Goal: Transaction & Acquisition: Register for event/course

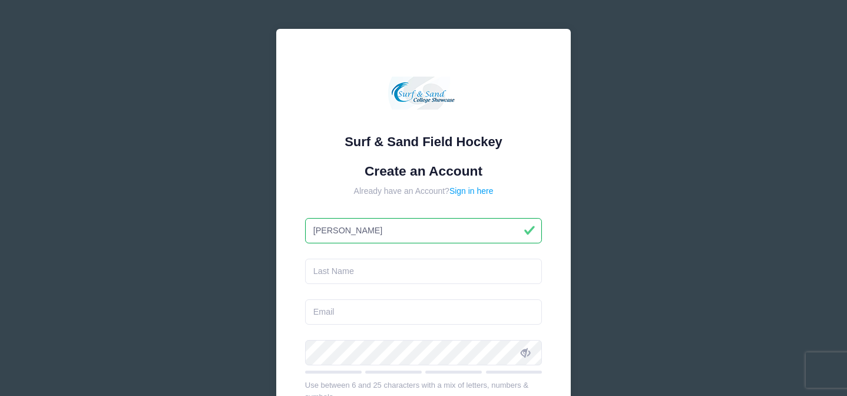
type input "[PERSON_NAME]"
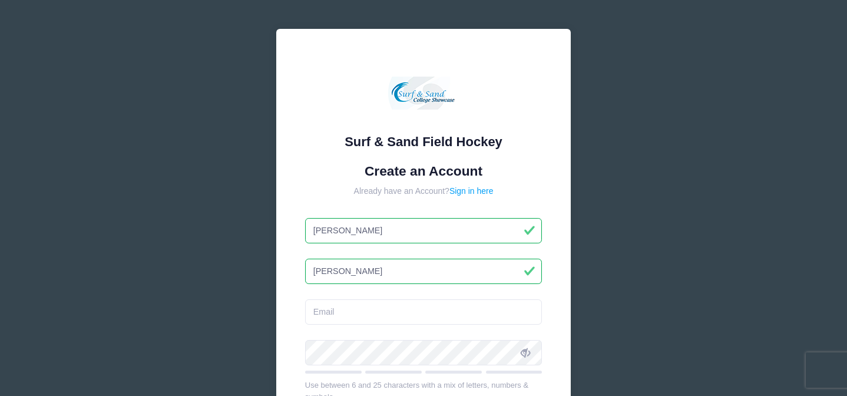
type input "[PERSON_NAME]"
type input "[EMAIL_ADDRESS][DOMAIN_NAME]"
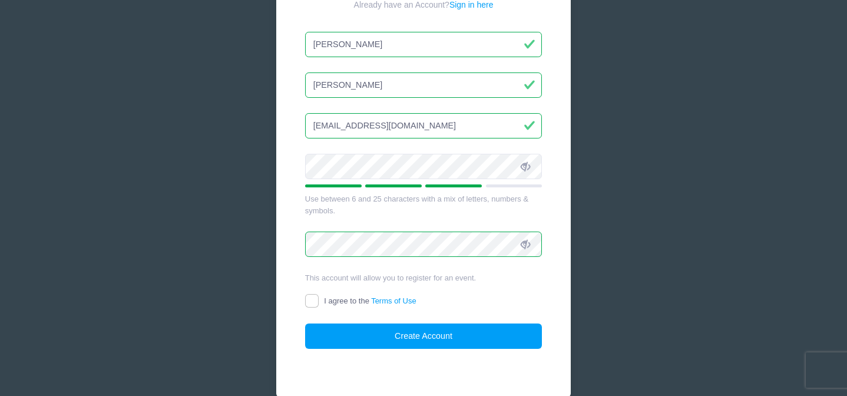
scroll to position [227, 0]
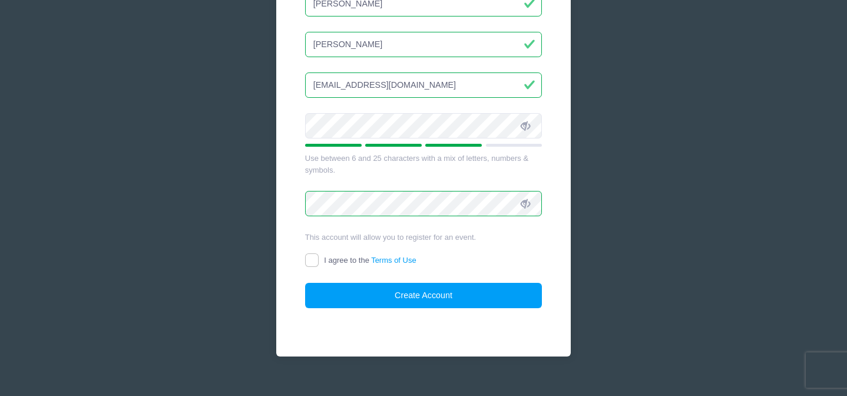
click at [316, 255] on input "I agree to the Terms of Use" at bounding box center [312, 260] width 14 height 14
checkbox input "true"
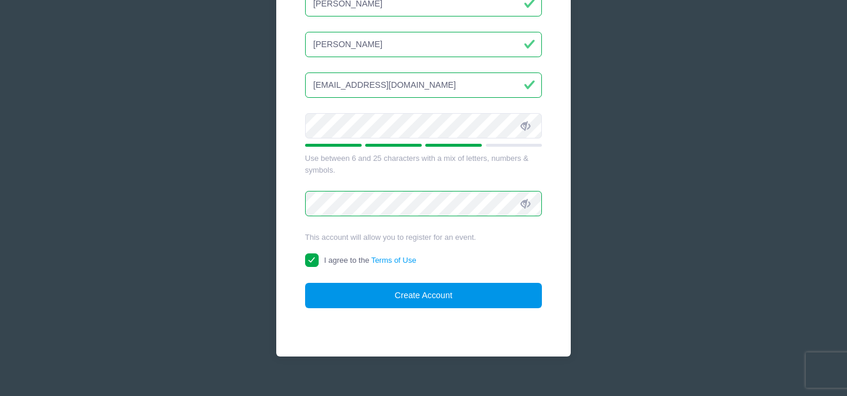
click at [391, 298] on button "Create Account" at bounding box center [423, 295] width 237 height 25
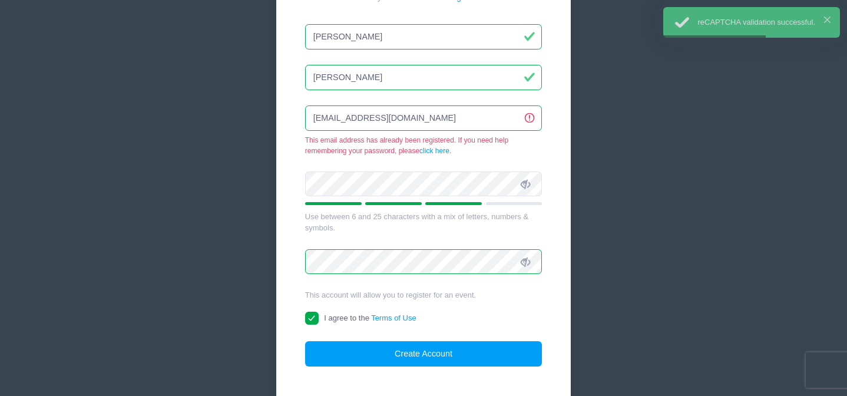
scroll to position [191, 0]
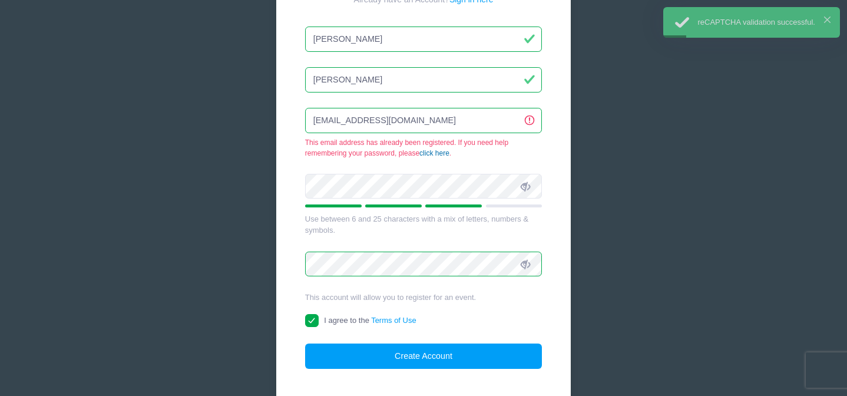
click at [432, 149] on link "click here" at bounding box center [434, 153] width 30 height 8
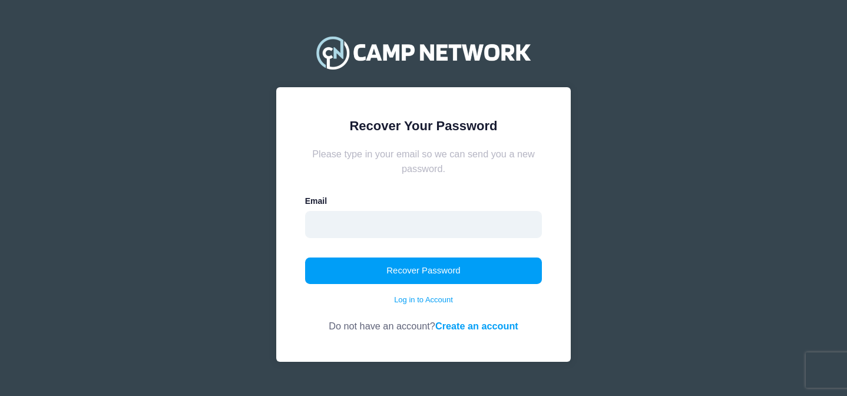
click at [379, 224] on input "email" at bounding box center [423, 224] width 237 height 27
type input "[EMAIL_ADDRESS][DOMAIN_NAME]"
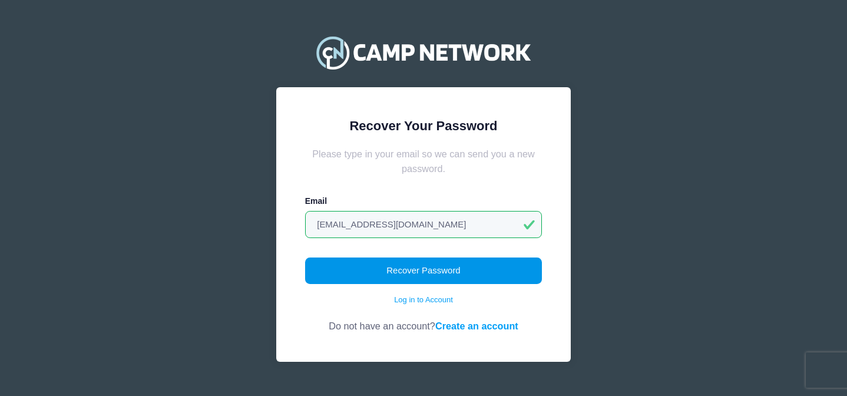
click at [381, 270] on button "Recover Password" at bounding box center [423, 270] width 237 height 27
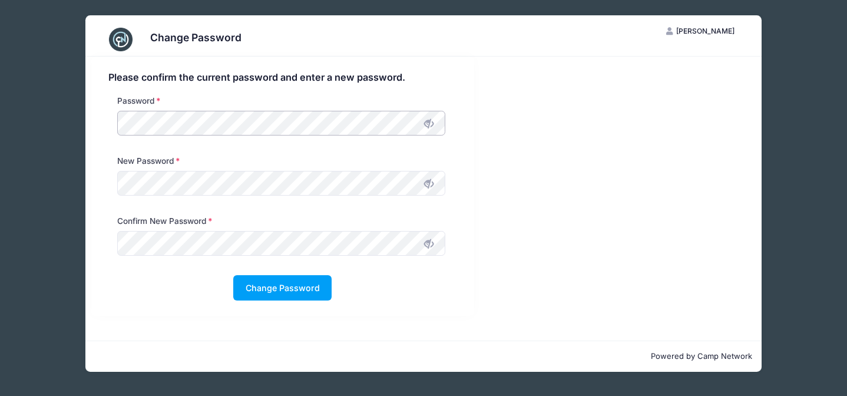
click at [98, 118] on div "Please confirm the current password and enter a new password. Password New Pass…" at bounding box center [282, 186] width 383 height 259
click at [256, 284] on button "Change Password" at bounding box center [282, 287] width 98 height 25
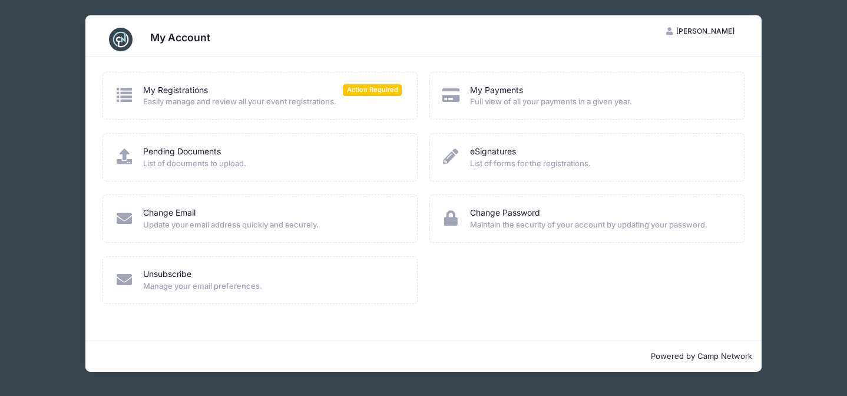
click at [255, 104] on span "Easily manage and review all your event registrations." at bounding box center [272, 102] width 259 height 12
click at [371, 85] on span "Action Required" at bounding box center [372, 89] width 59 height 11
click at [131, 100] on icon at bounding box center [124, 94] width 19 height 15
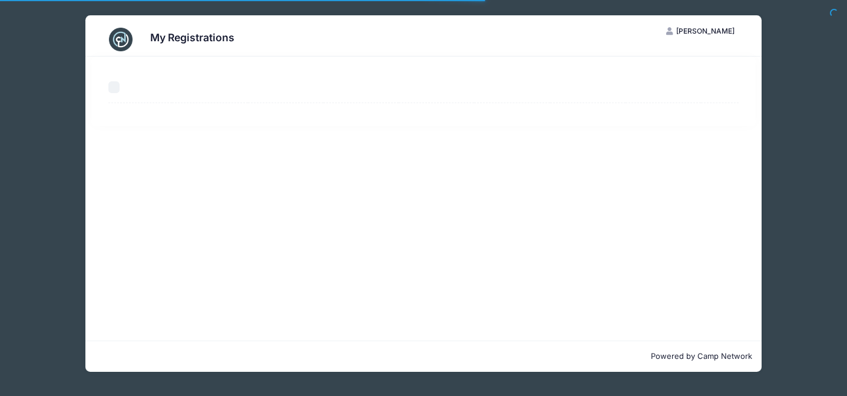
select select "50"
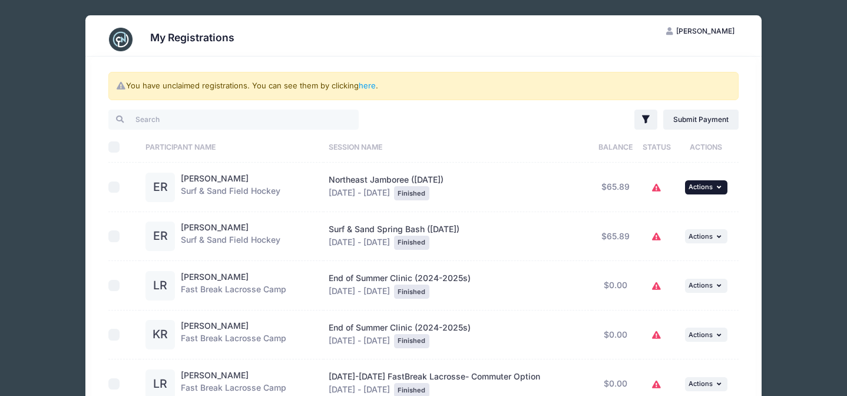
click at [697, 192] on button "... Actions" at bounding box center [706, 187] width 42 height 14
click at [745, 242] on div "You have unclaimed registrations. You can see them by clicking here . Filter Fi…" at bounding box center [423, 284] width 665 height 454
click at [718, 30] on span "Jessica Riley" at bounding box center [705, 31] width 58 height 9
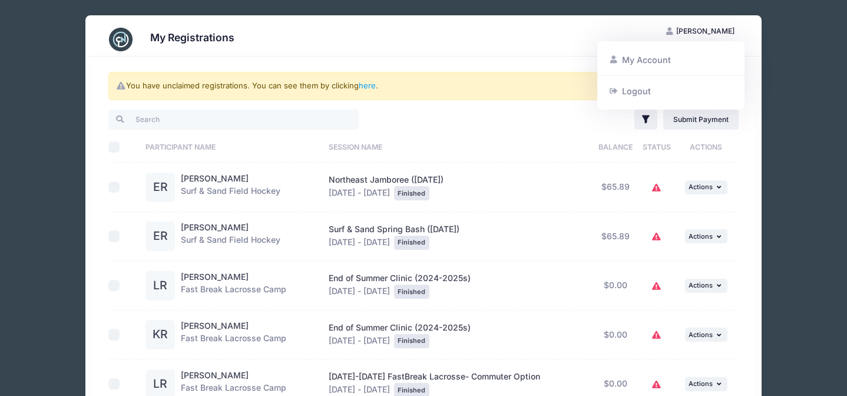
click at [801, 124] on div "My Registrations JR Jessica Riley My Account Logout You have unclaimed registra…" at bounding box center [424, 278] width 812 height 557
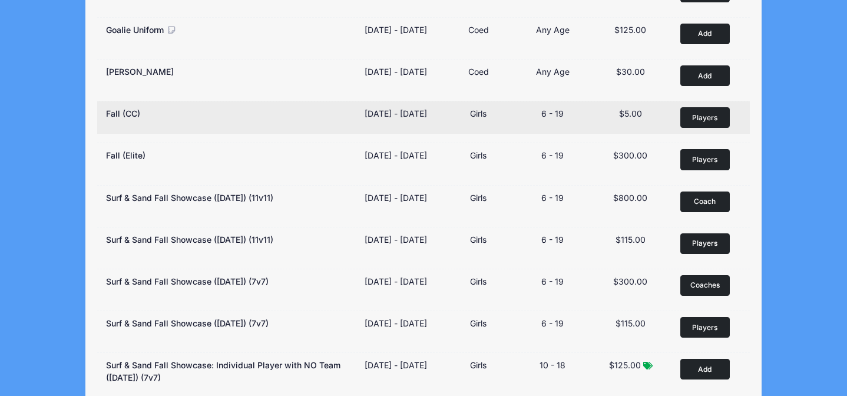
scroll to position [197, 0]
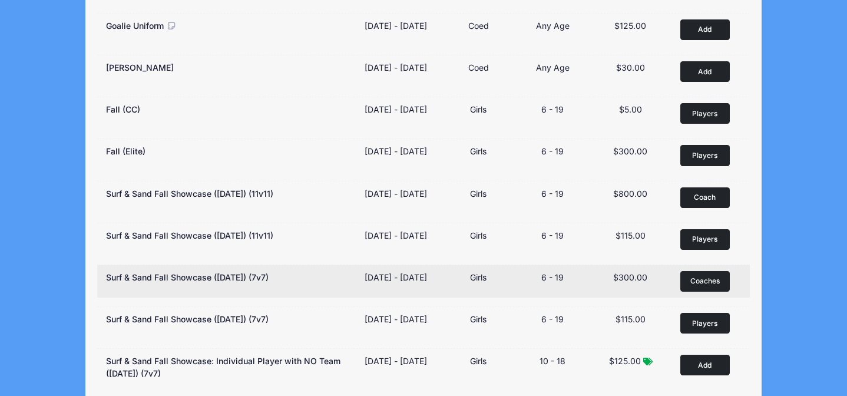
click at [697, 286] on span "Coaches" at bounding box center [704, 281] width 29 height 11
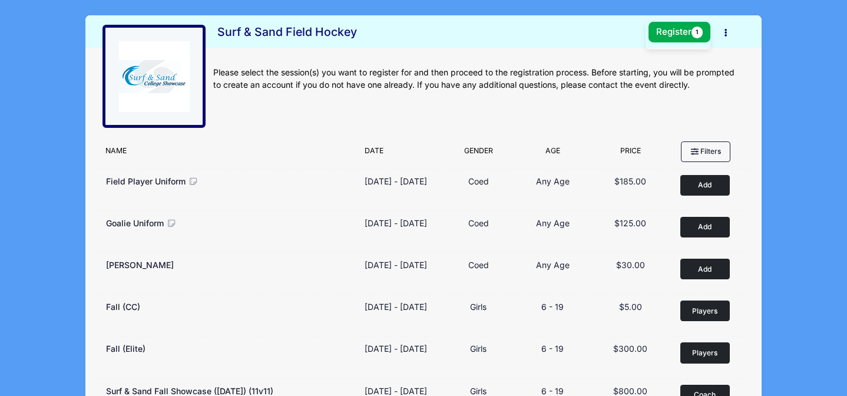
scroll to position [0, 0]
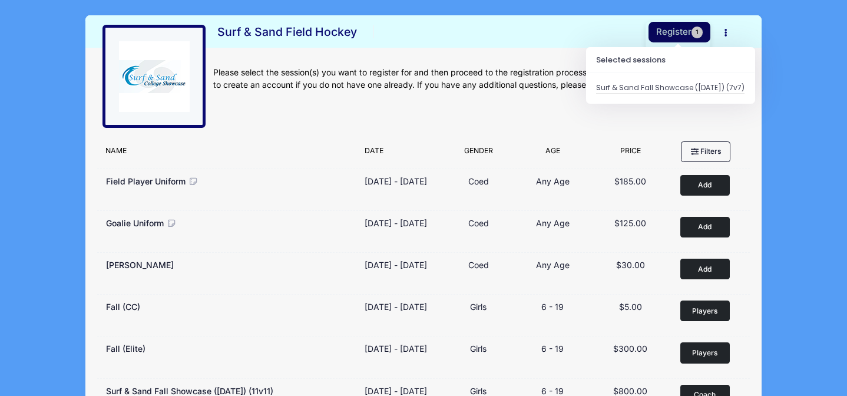
click at [680, 29] on button "Register 1" at bounding box center [680, 32] width 62 height 21
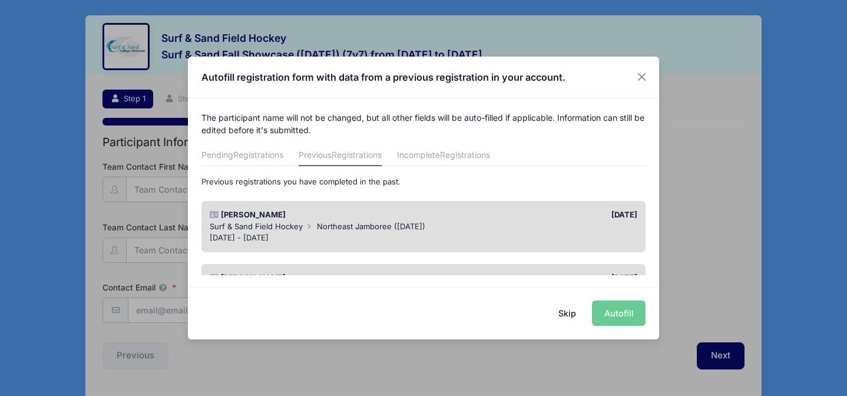
click at [563, 314] on button "Skip" at bounding box center [568, 312] width 42 height 25
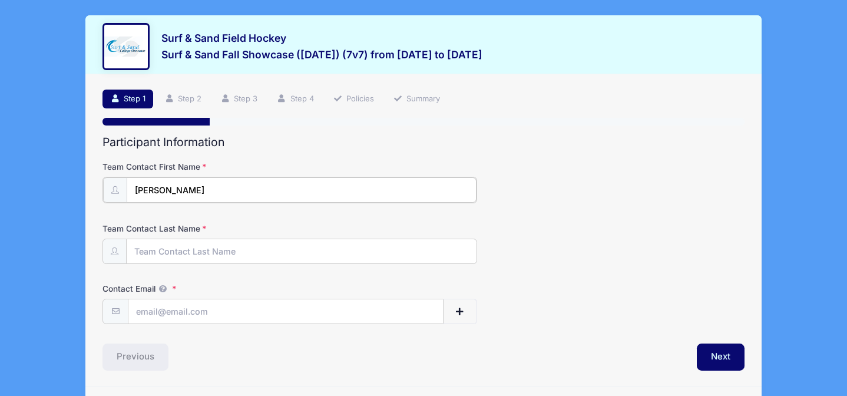
type input "[PERSON_NAME]"
type input "[EMAIL_ADDRESS][DOMAIN_NAME]"
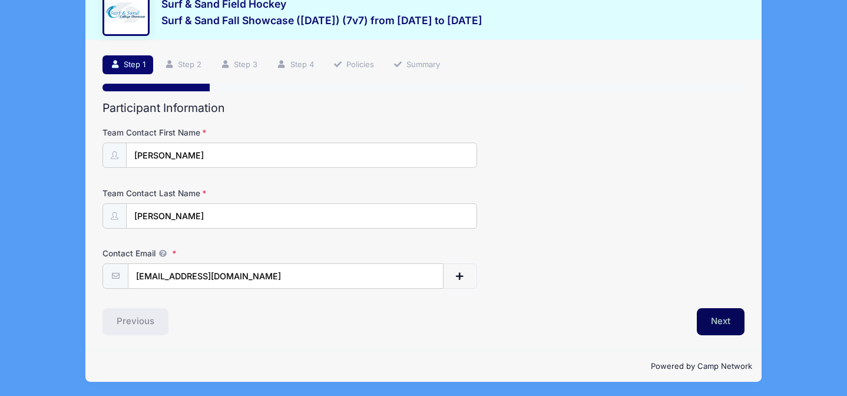
scroll to position [33, 0]
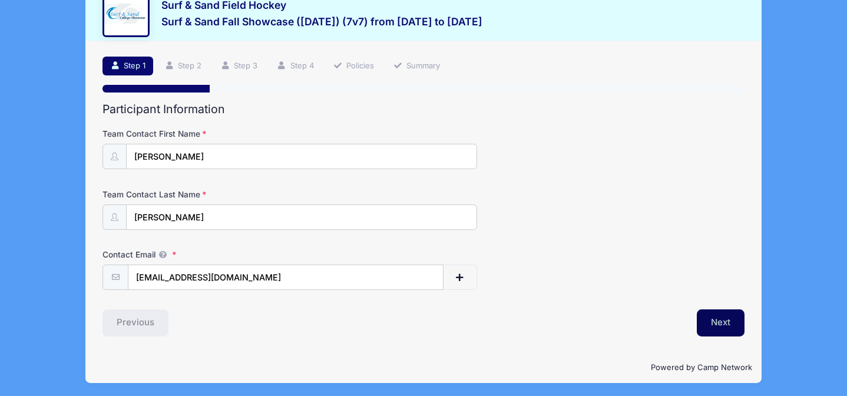
click at [712, 318] on button "Next" at bounding box center [721, 322] width 48 height 27
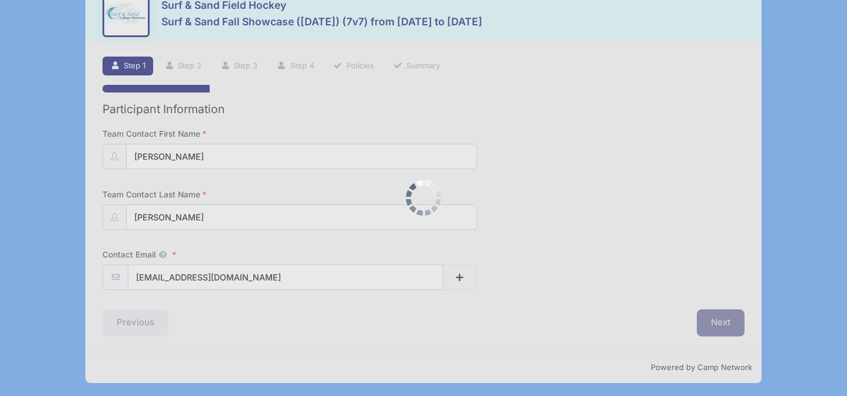
scroll to position [0, 0]
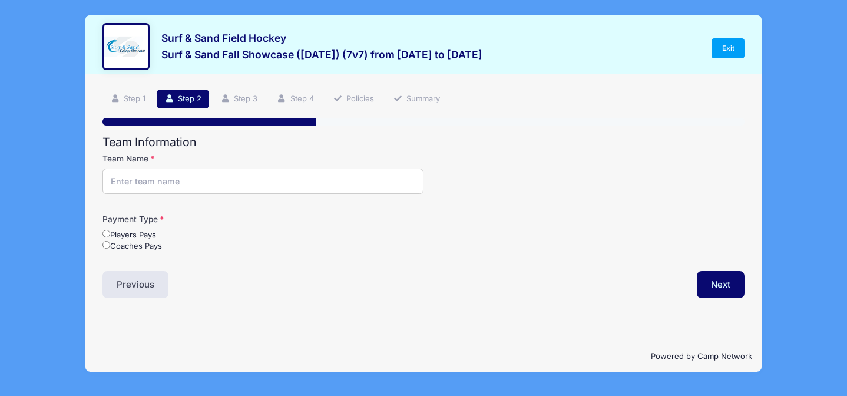
click at [295, 180] on input "Team Name" at bounding box center [263, 180] width 321 height 25
type input "S&C"
click at [367, 302] on div "Step 2 /7 Step 1 Step 2 Step 3 Step 4 Policies Summary Participant Information …" at bounding box center [423, 207] width 676 height 266
click at [105, 245] on input "Coaches Pays" at bounding box center [107, 245] width 8 height 8
radio input "true"
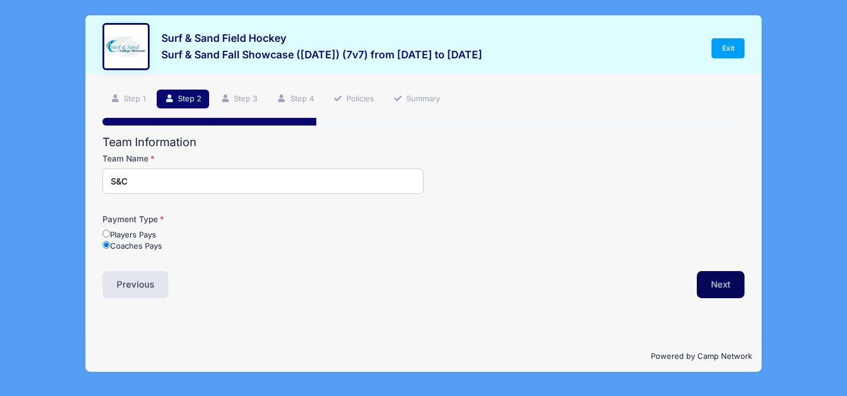
click at [722, 282] on button "Next" at bounding box center [721, 284] width 48 height 27
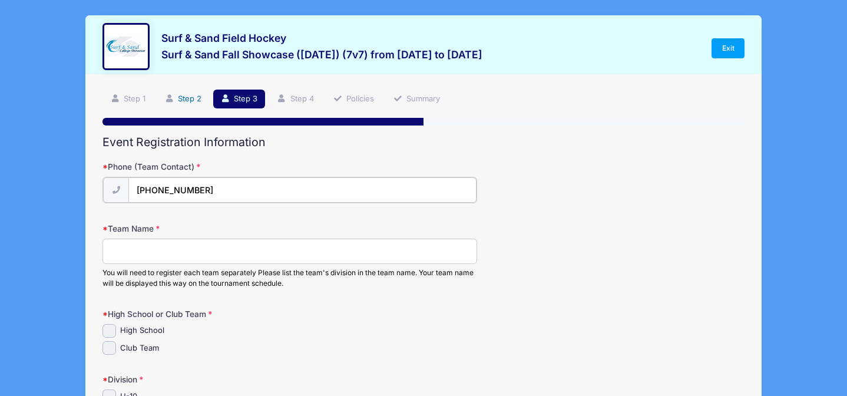
type input "(201) 232-5665"
click at [188, 101] on link "Step 2" at bounding box center [183, 99] width 52 height 19
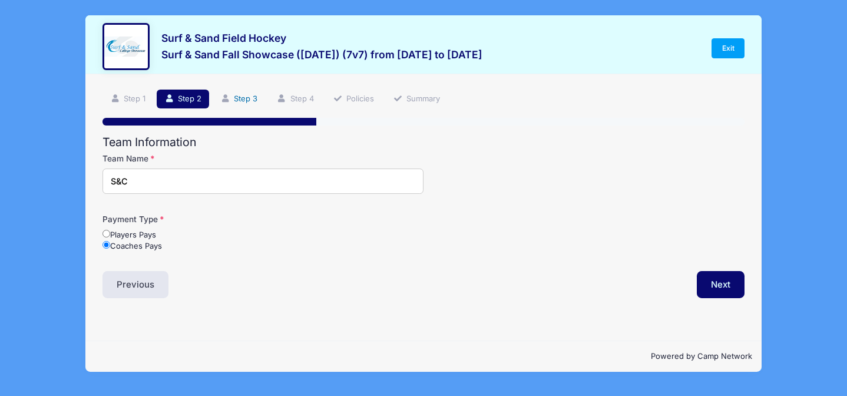
click at [230, 98] on icon at bounding box center [225, 99] width 9 height 8
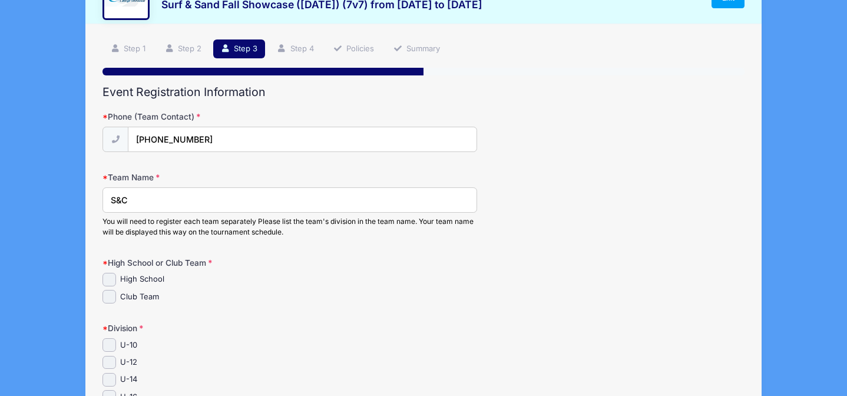
scroll to position [58, 0]
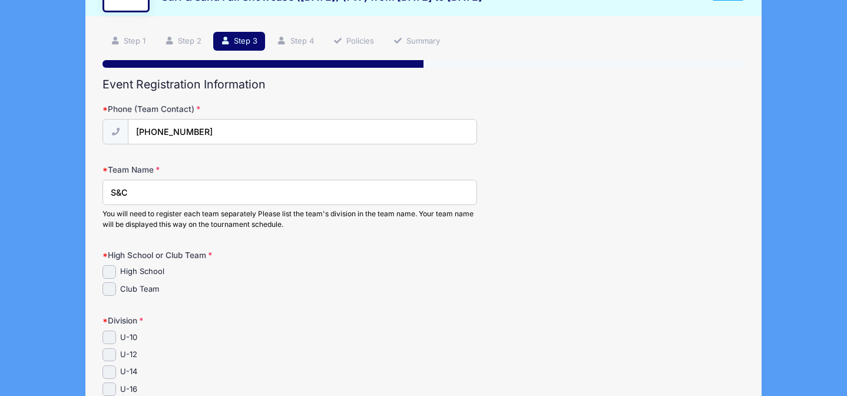
type input "S&C"
click at [106, 355] on input "U-12" at bounding box center [110, 355] width 14 height 14
checkbox input "true"
click at [108, 289] on input "Club Team" at bounding box center [110, 289] width 14 height 14
checkbox input "true"
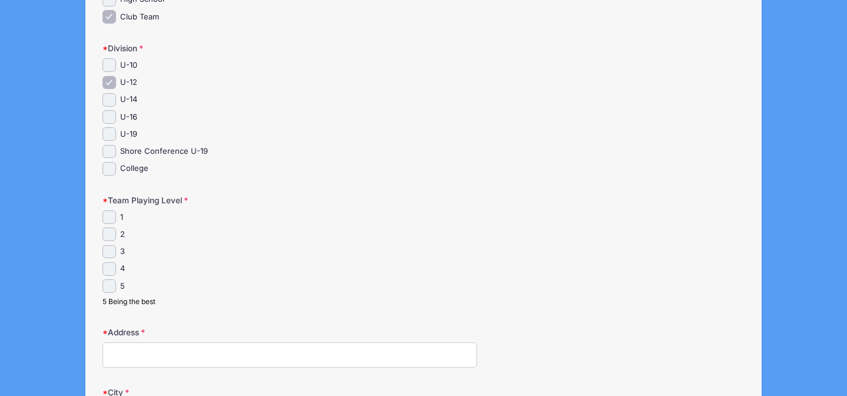
scroll to position [335, 0]
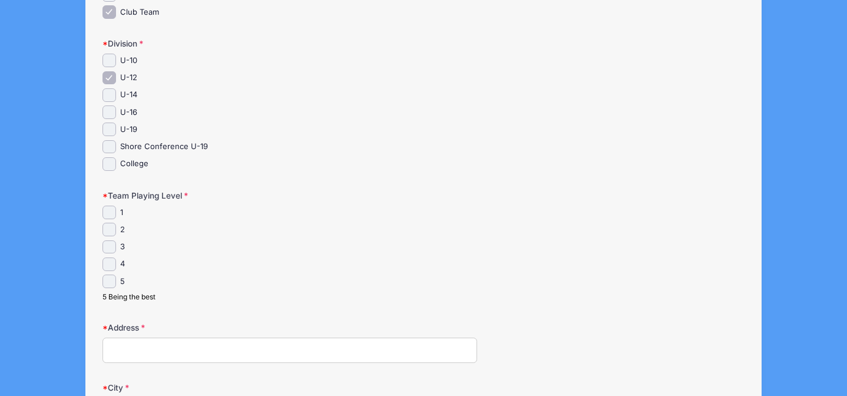
click at [300, 299] on div "5 Being the best" at bounding box center [290, 297] width 375 height 11
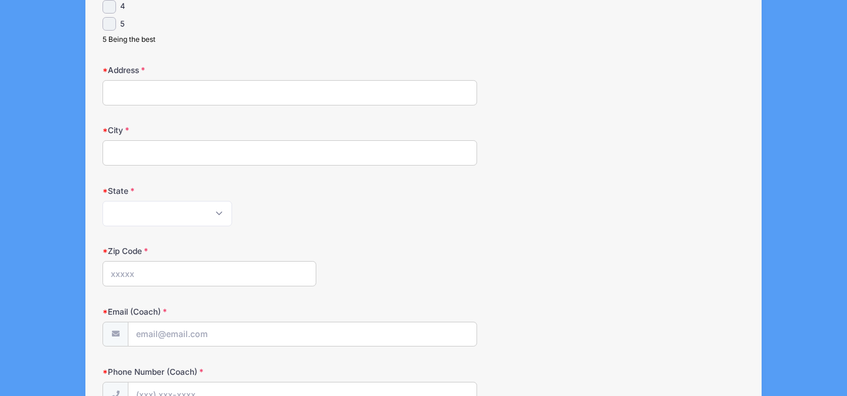
scroll to position [608, 0]
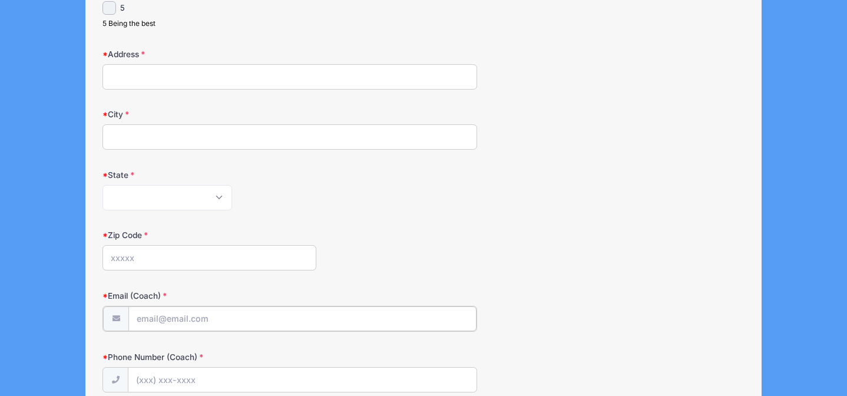
type input "[EMAIL_ADDRESS][DOMAIN_NAME]"
type input "(201) 232-5665"
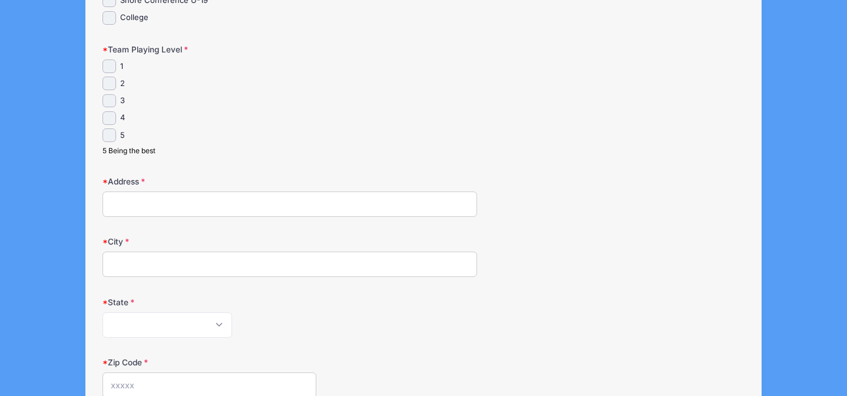
scroll to position [431, 0]
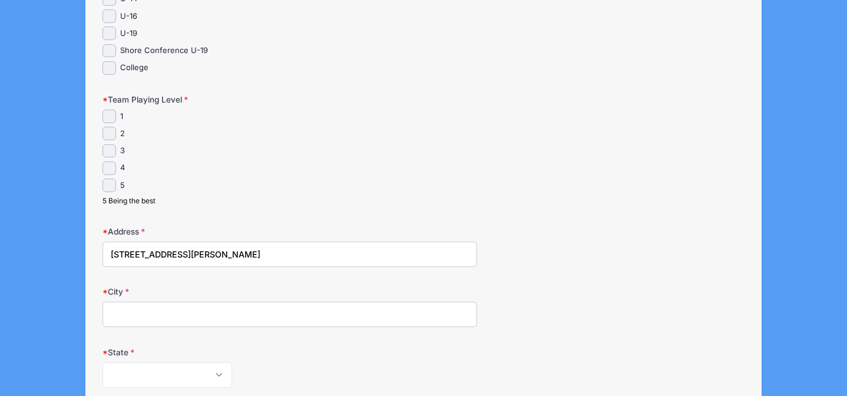
type input "189 Blackburn Rd"
type input "Summit"
select select "NJ"
click at [411, 202] on div "5 Being the best" at bounding box center [290, 201] width 375 height 11
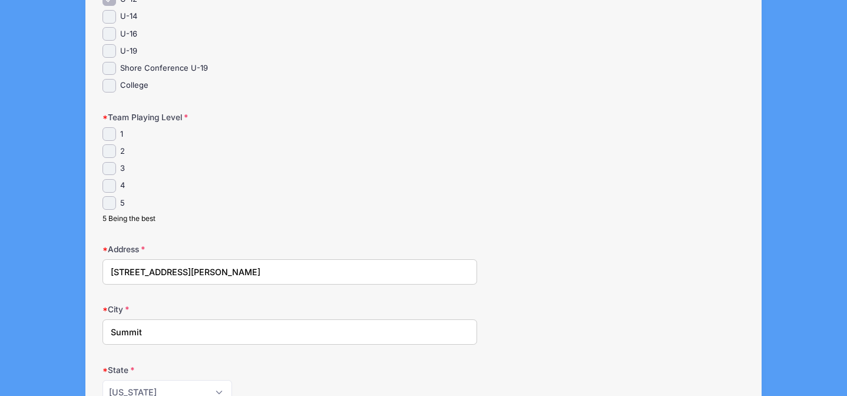
scroll to position [366, 0]
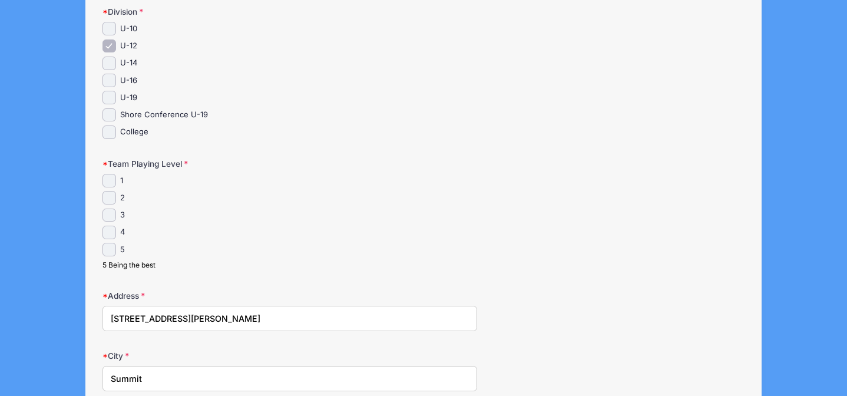
click at [107, 230] on input "4" at bounding box center [110, 233] width 14 height 14
checkbox input "true"
click at [341, 245] on div "5" at bounding box center [290, 250] width 375 height 14
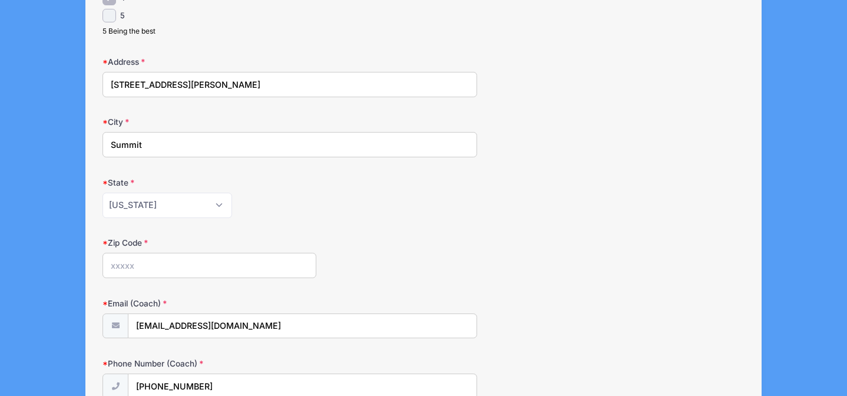
scroll to position [600, 0]
type input "07901"
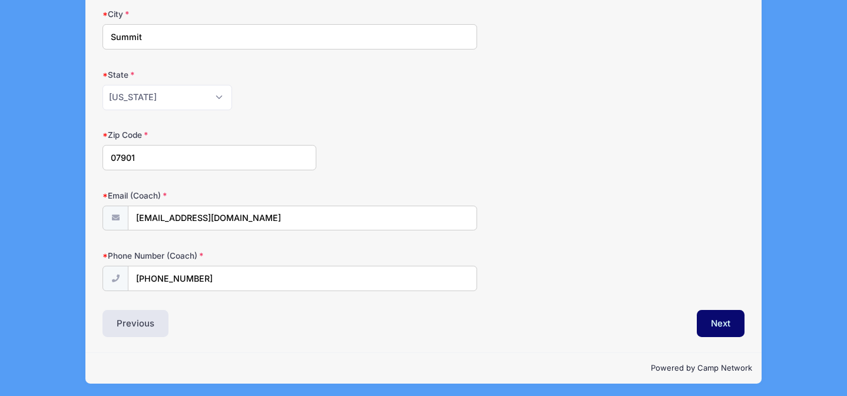
scroll to position [708, 0]
click at [720, 310] on button "Next" at bounding box center [721, 323] width 48 height 27
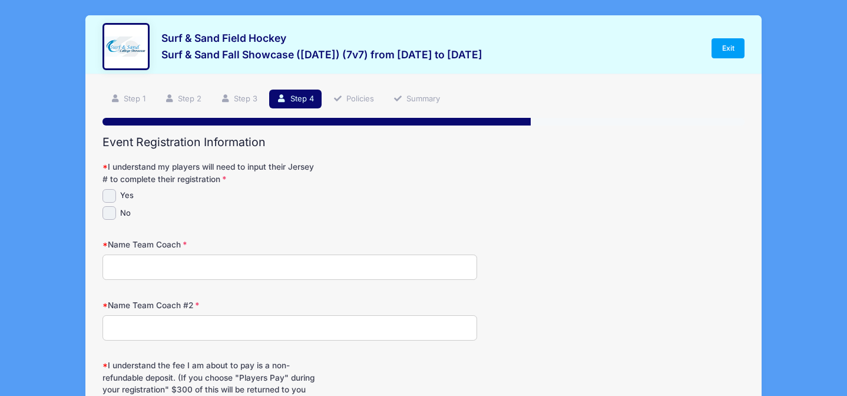
scroll to position [0, 0]
click at [113, 210] on input "No" at bounding box center [110, 213] width 14 height 14
checkbox input "true"
click at [145, 272] on input "Name Team Coach" at bounding box center [290, 266] width 375 height 25
type input "Jessica RIley"
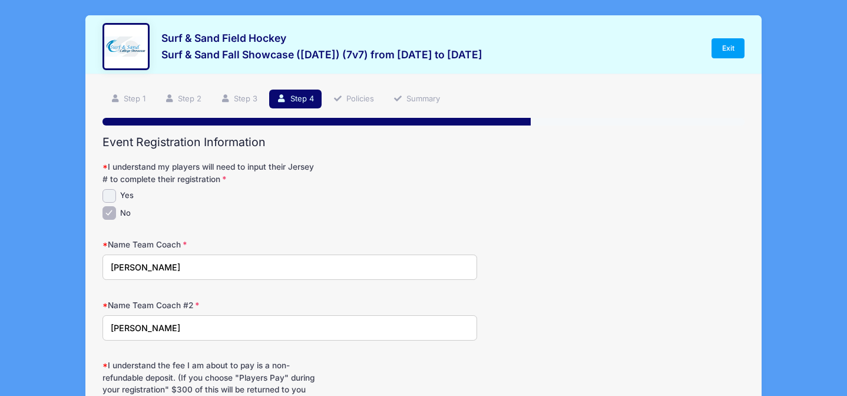
type input "Laura Barry"
click at [151, 265] on input "Jessica RIley" at bounding box center [290, 266] width 375 height 25
type input "Jessica Riley"
click at [205, 223] on form "I understand my players will need to input their Jersey # to complete their reg…" at bounding box center [424, 312] width 642 height 303
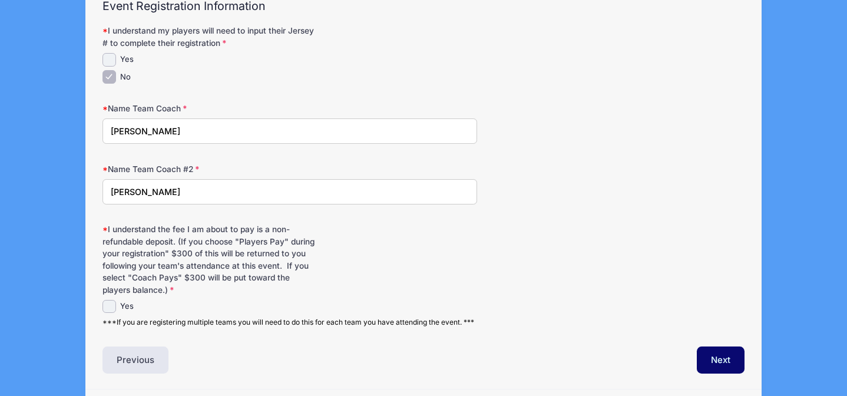
scroll to position [137, 0]
click at [107, 302] on input "Yes" at bounding box center [110, 306] width 14 height 14
checkbox input "true"
click at [724, 372] on button "Next" at bounding box center [721, 358] width 48 height 27
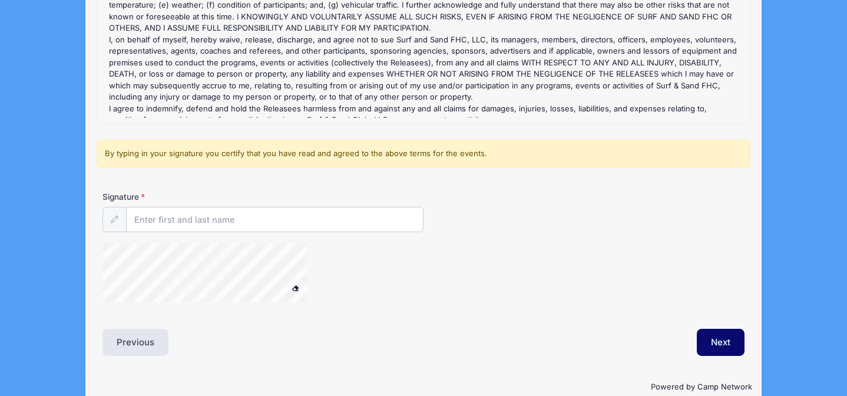
scroll to position [219, 0]
click at [159, 218] on input "Signature" at bounding box center [275, 218] width 296 height 25
type input "Jessica Riley"
click at [712, 339] on button "Next" at bounding box center [721, 341] width 48 height 27
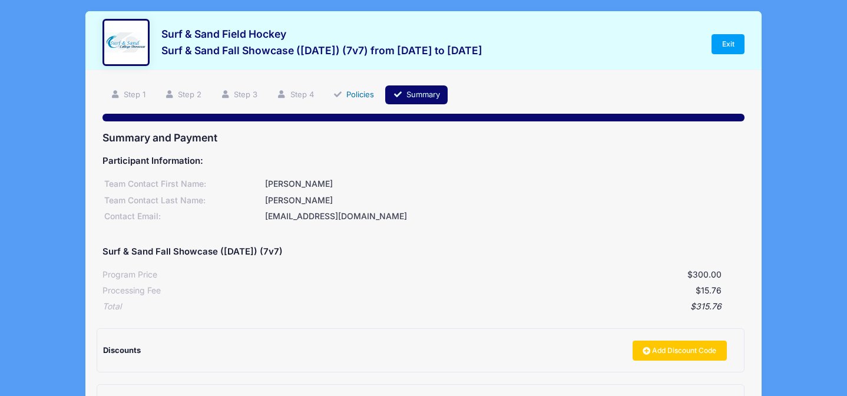
scroll to position [3, 0]
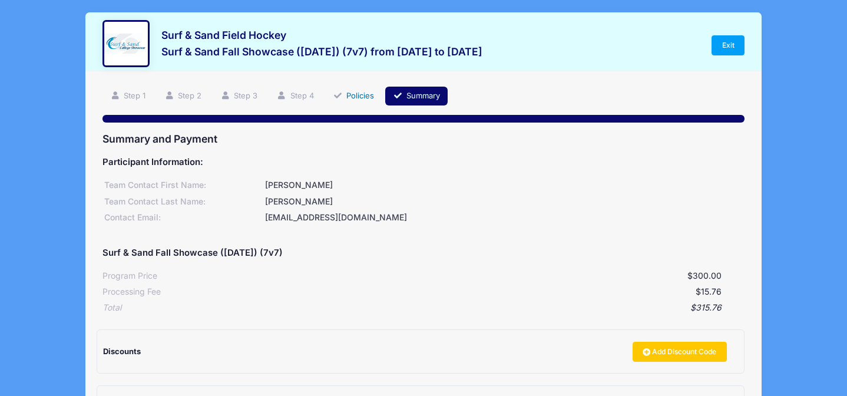
click at [361, 94] on link "Policies" at bounding box center [353, 96] width 57 height 19
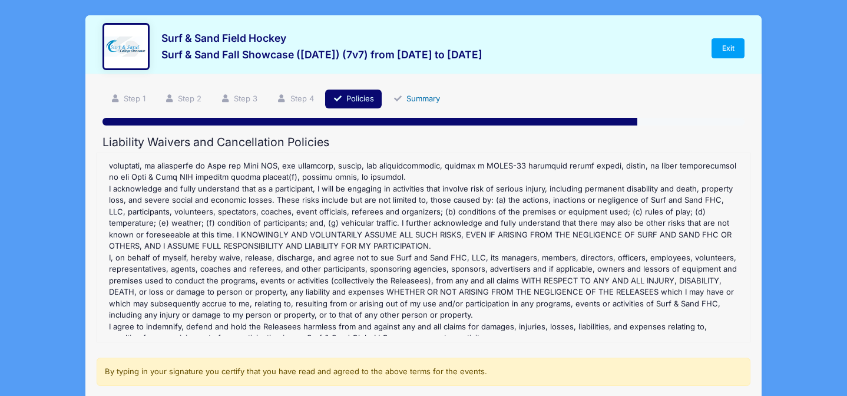
click at [417, 100] on link "Summary" at bounding box center [416, 99] width 62 height 19
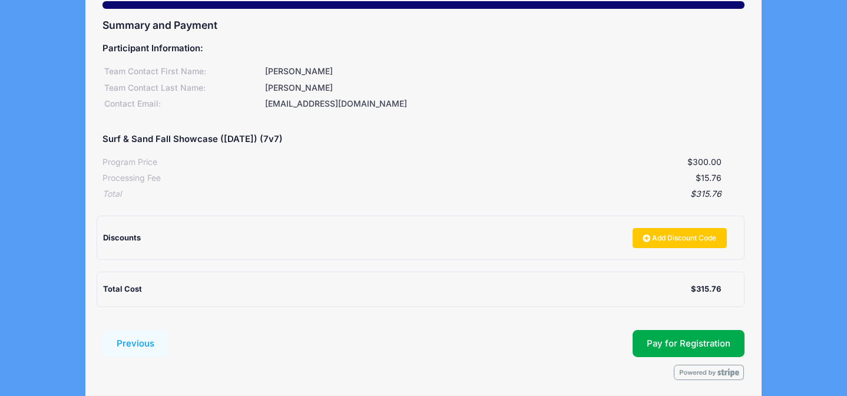
scroll to position [118, 0]
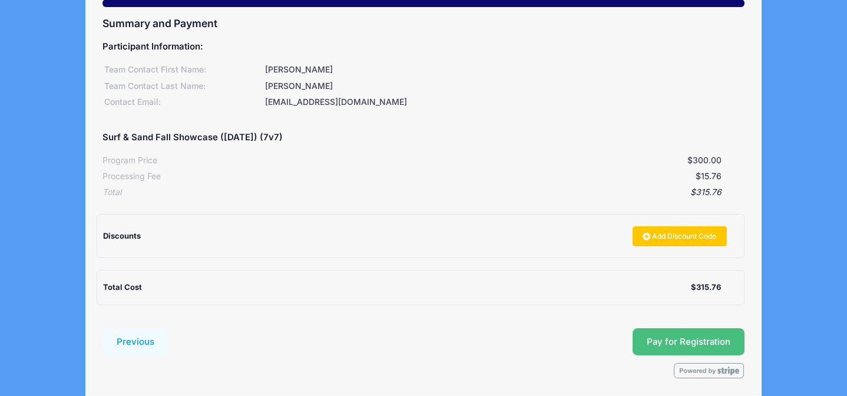
click at [668, 335] on button "Pay for Registration" at bounding box center [689, 341] width 112 height 27
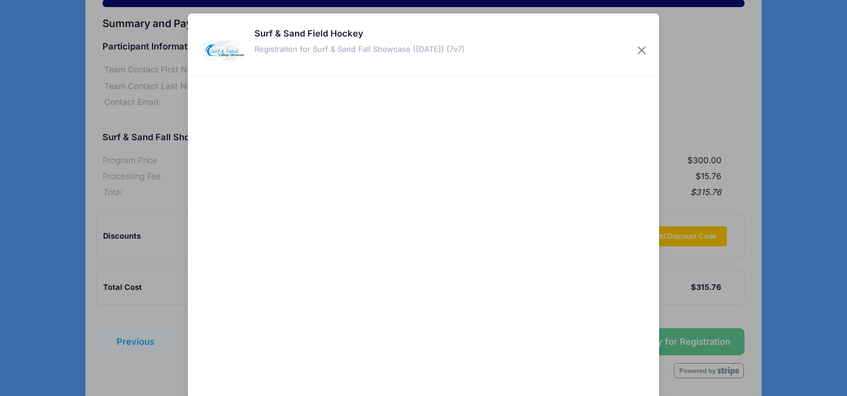
click at [549, 64] on div "Surf & Sand Field Hockey Registration for Surf & Sand Fall Showcase (Nov 16, 20…" at bounding box center [423, 45] width 471 height 63
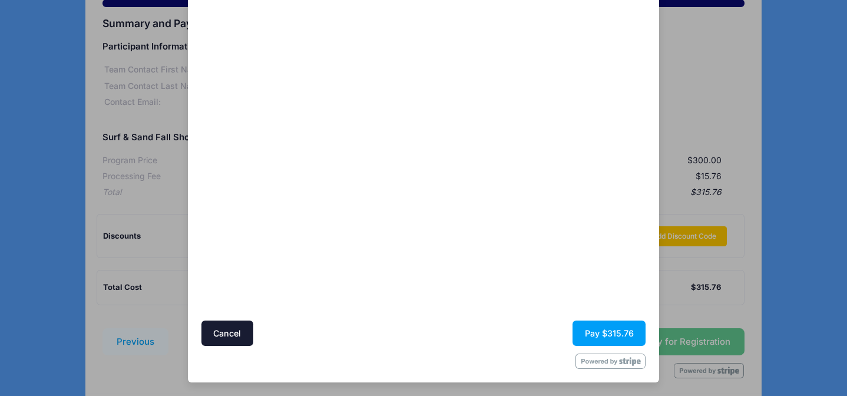
scroll to position [77, 0]
click at [609, 330] on button "Pay $315.76" at bounding box center [609, 333] width 73 height 25
